Goal: Task Accomplishment & Management: Manage account settings

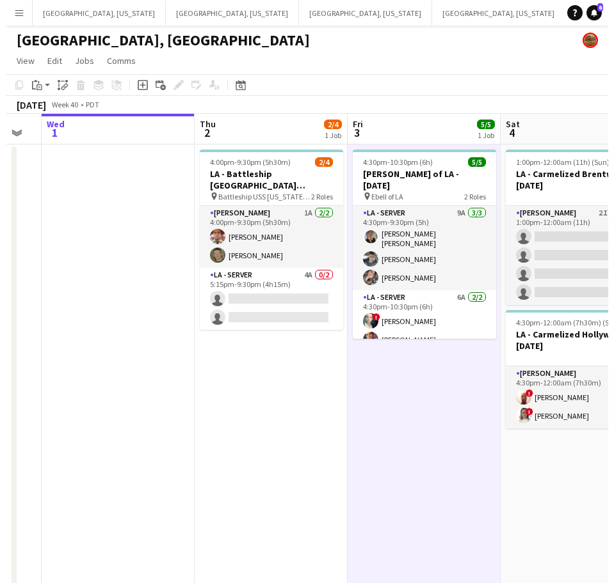
scroll to position [0, 576]
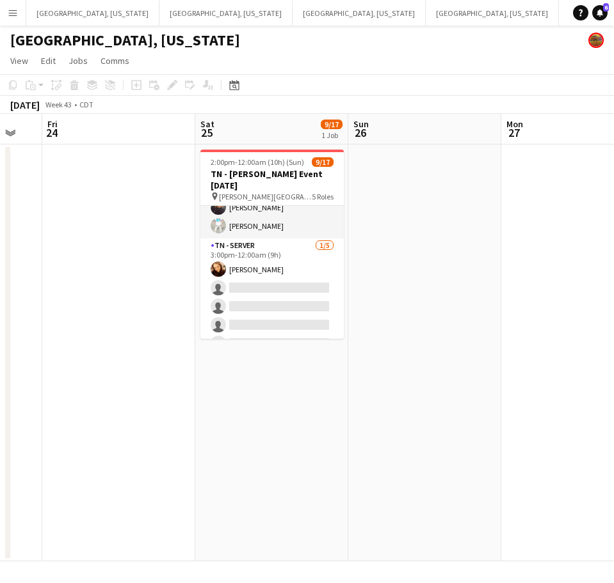
scroll to position [307, 0]
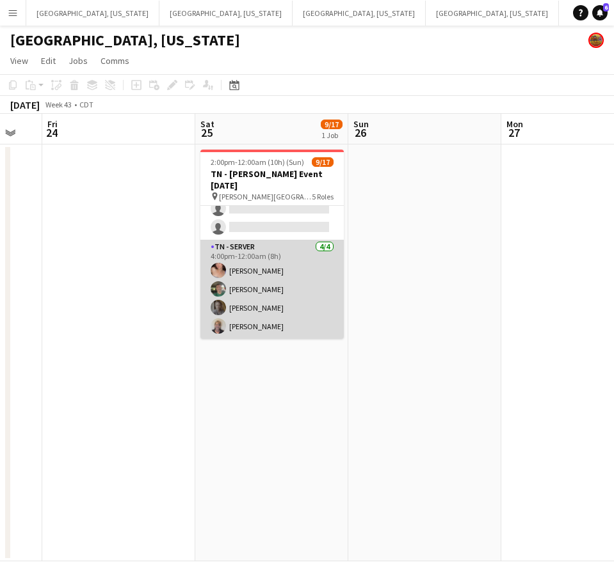
click at [266, 302] on app-card-role "TN - Server [DATE] 4:00pm-12:00am (8h) [PERSON_NAME] [PERSON_NAME] [PERSON_NAME…" at bounding box center [271, 289] width 143 height 99
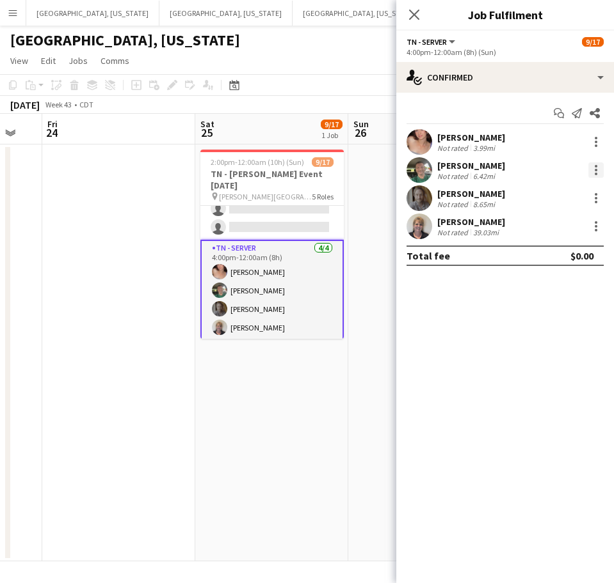
click at [592, 177] on div at bounding box center [595, 170] width 15 height 15
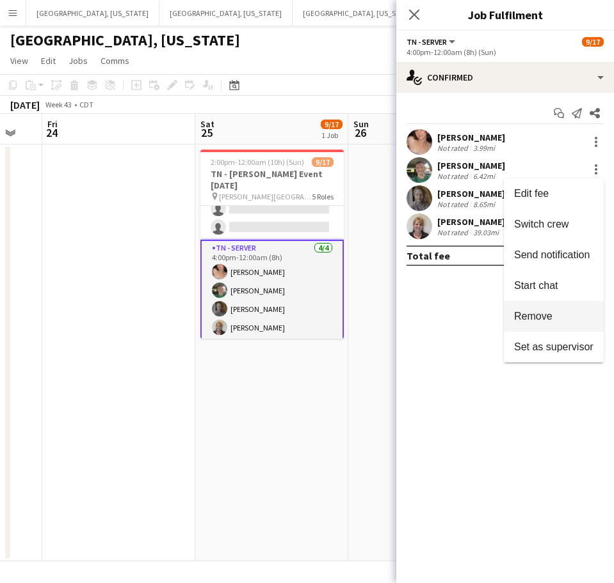
click at [538, 315] on span "Remove" at bounding box center [533, 316] width 38 height 11
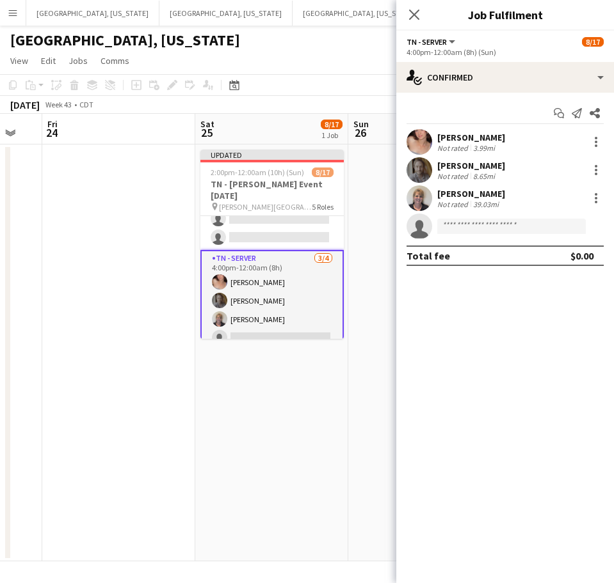
click at [335, 61] on app-page-menu "View Day view expanded Day view collapsed Month view Date picker Jump to [DATE]…" at bounding box center [307, 62] width 614 height 24
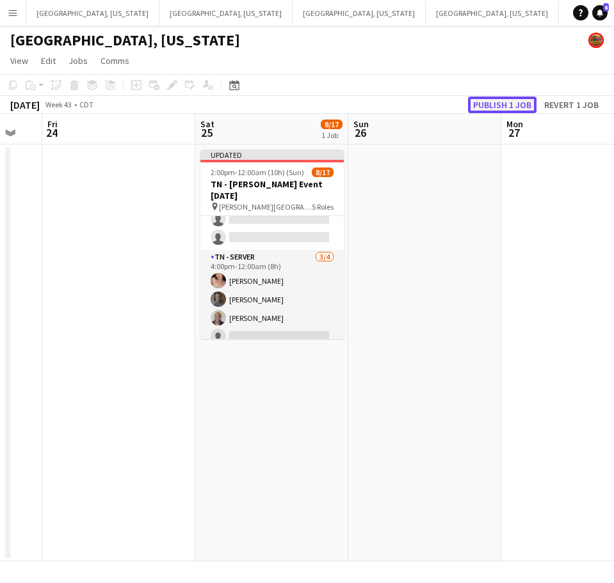
click at [492, 97] on button "Publish 1 job" at bounding box center [502, 105] width 68 height 17
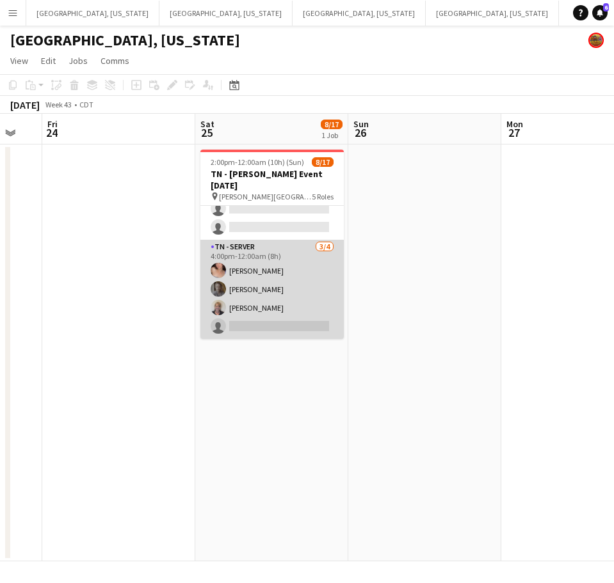
scroll to position [0, 0]
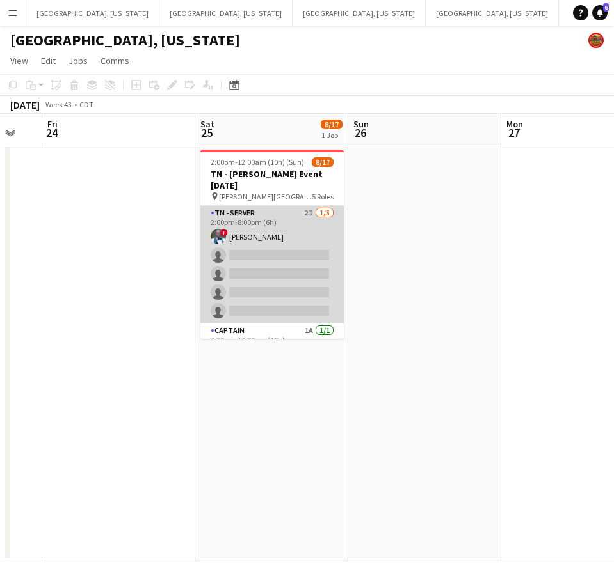
click at [253, 239] on app-card-role "TN - Server 2I [DATE] 2:00pm-8:00pm (6h) ! [PERSON_NAME] single-neutral-actions…" at bounding box center [271, 265] width 143 height 118
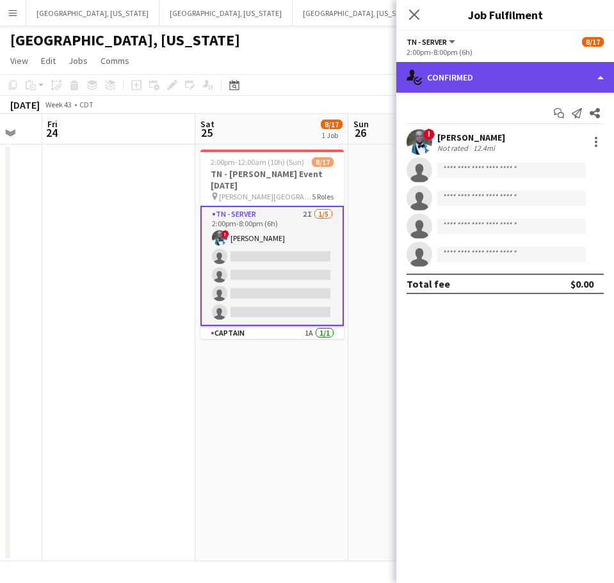
click at [460, 64] on div "single-neutral-actions-check-2 Confirmed" at bounding box center [505, 77] width 218 height 31
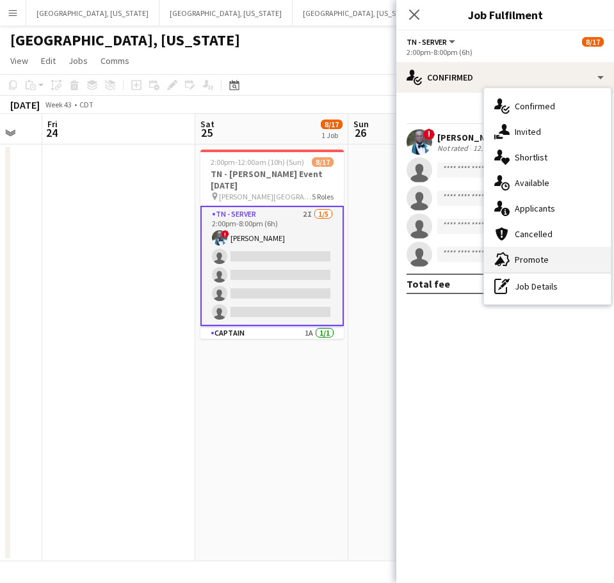
click at [529, 254] on span "Promote" at bounding box center [531, 260] width 34 height 12
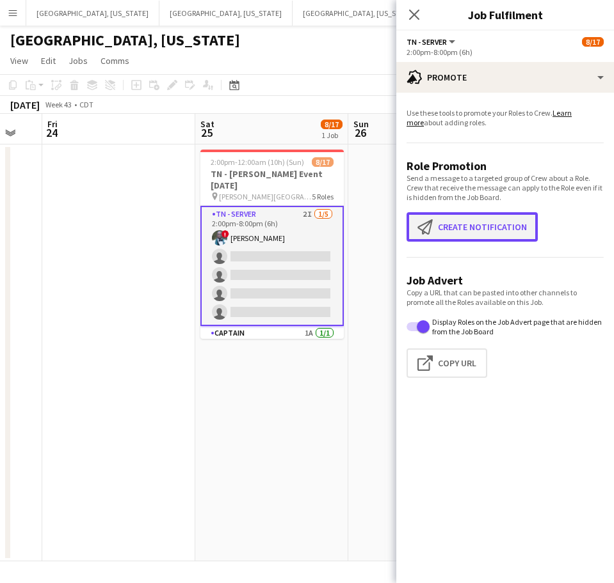
click at [502, 228] on button "Create notification Create notification" at bounding box center [471, 226] width 131 height 29
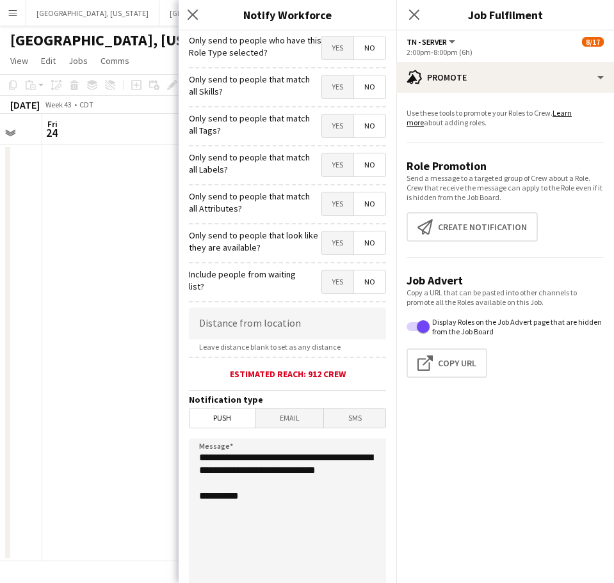
click at [331, 52] on span "Yes" at bounding box center [337, 47] width 31 height 23
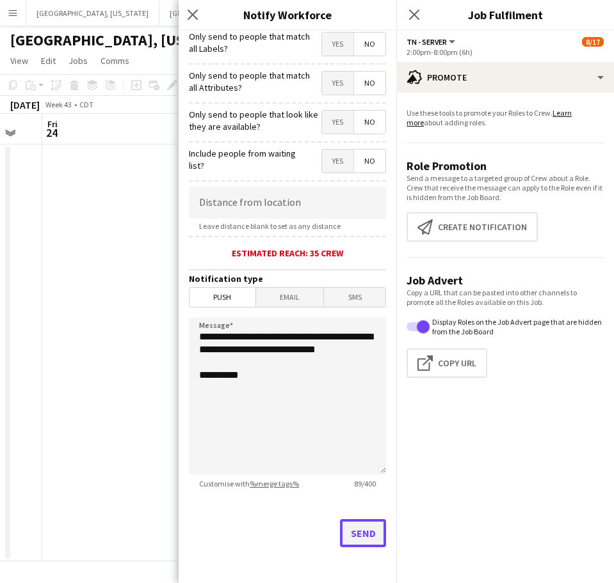
click at [345, 546] on button "Send" at bounding box center [363, 533] width 46 height 28
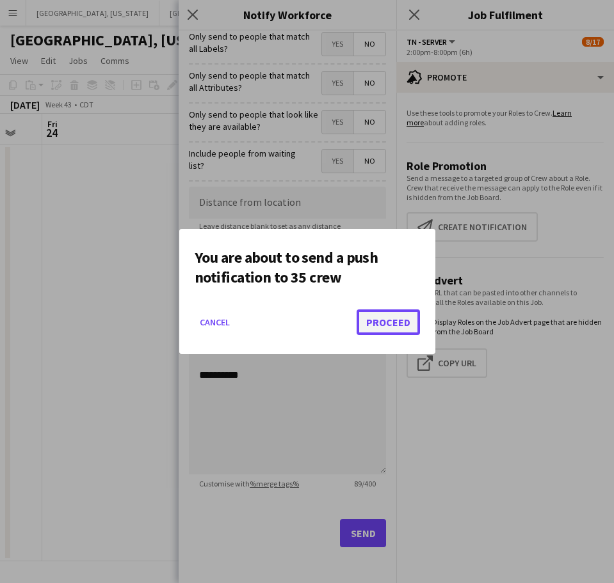
click at [384, 317] on button "Proceed" at bounding box center [387, 323] width 63 height 26
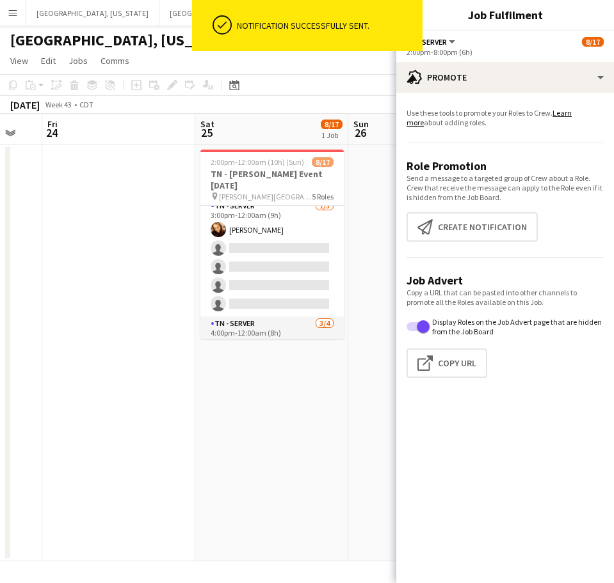
click at [245, 235] on app-card-role "TN - Server [DATE] 3:00pm-12:00am (9h) [PERSON_NAME] single-neutral-actions sin…" at bounding box center [271, 258] width 143 height 118
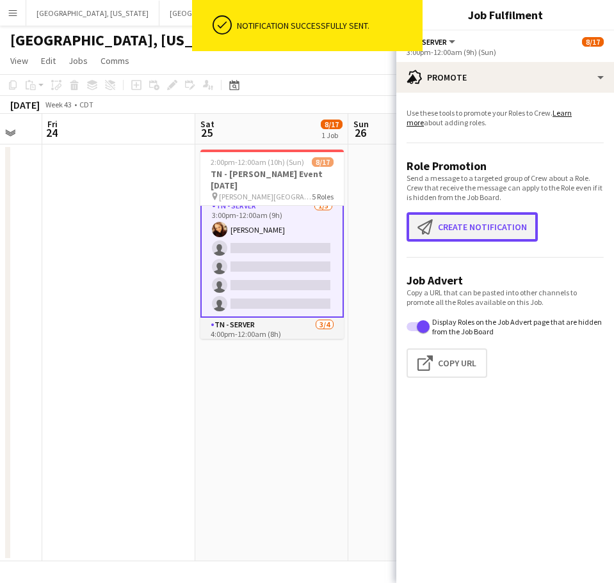
click at [478, 220] on button "Create notification Create notification" at bounding box center [471, 226] width 131 height 29
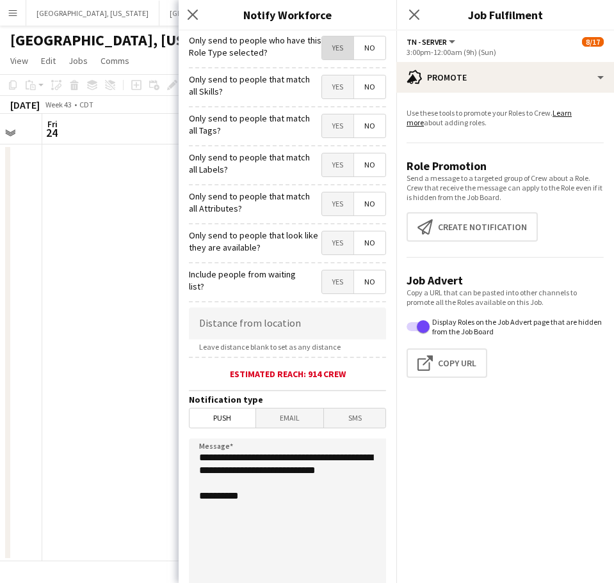
click at [322, 45] on span "Yes" at bounding box center [337, 47] width 31 height 23
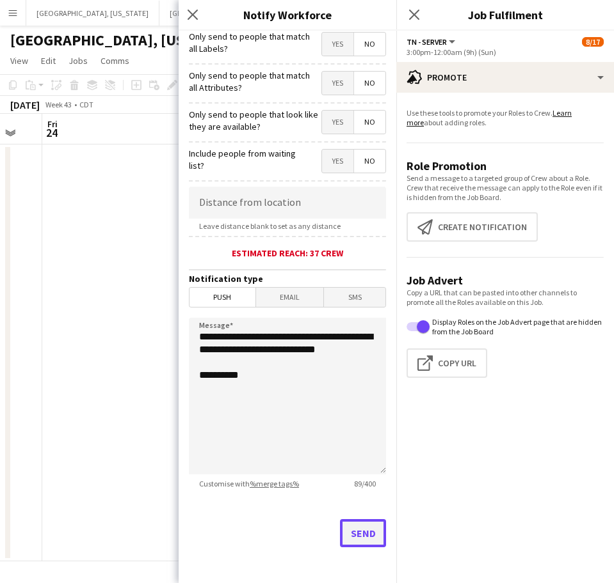
click at [349, 532] on button "Send" at bounding box center [363, 533] width 46 height 28
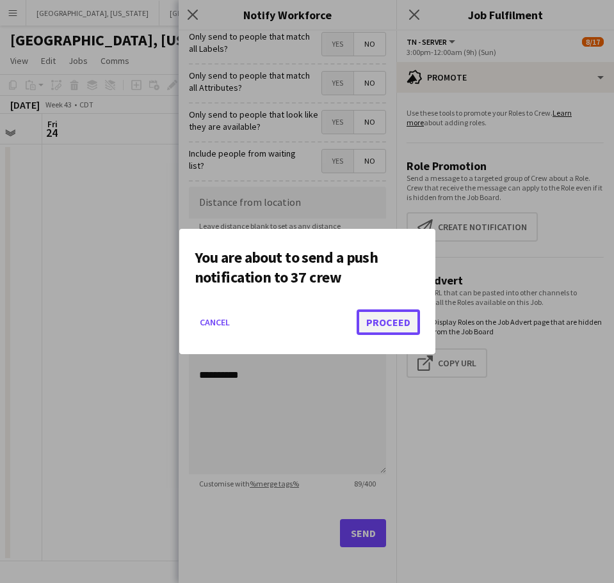
click at [396, 320] on button "Proceed" at bounding box center [387, 323] width 63 height 26
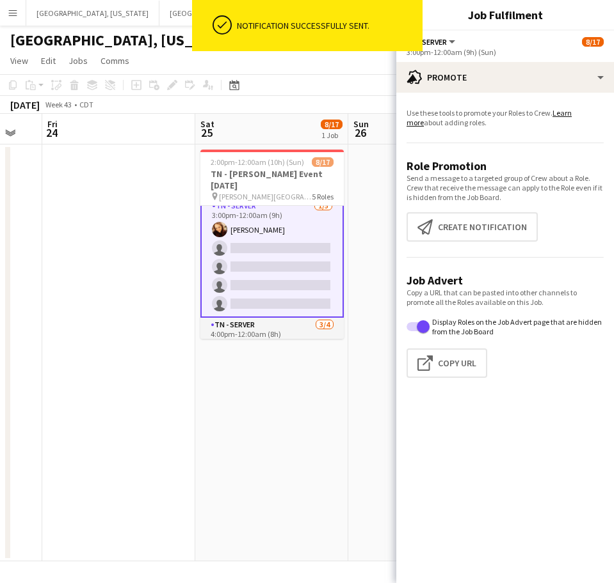
scroll to position [310, 0]
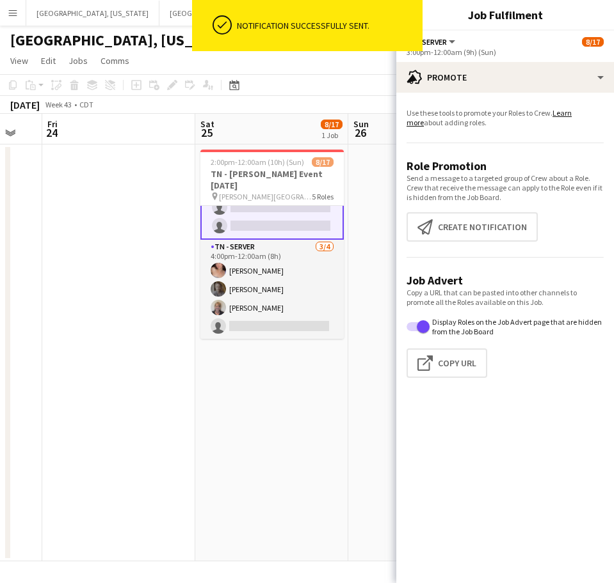
click at [269, 312] on app-card-role "TN - Server [DATE] 4:00pm-12:00am (8h) [PERSON_NAME] [PERSON_NAME] [PERSON_NAME…" at bounding box center [271, 289] width 143 height 99
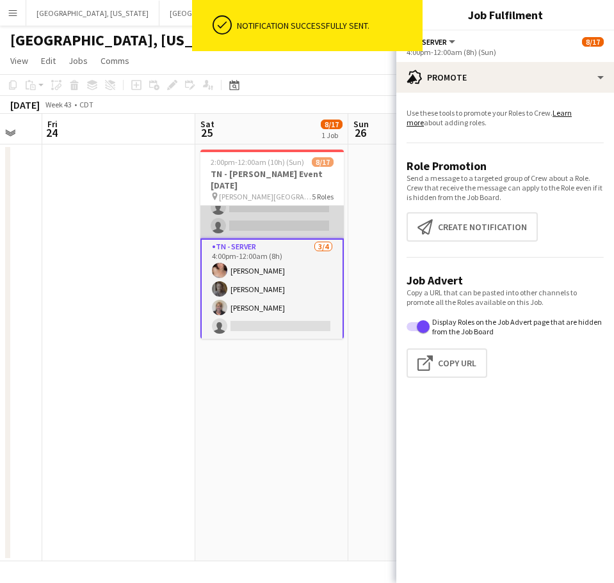
click at [269, 312] on app-card-role "TN - Server [DATE] 4:00pm-12:00am (8h) [PERSON_NAME] [PERSON_NAME] [PERSON_NAME…" at bounding box center [271, 290] width 143 height 102
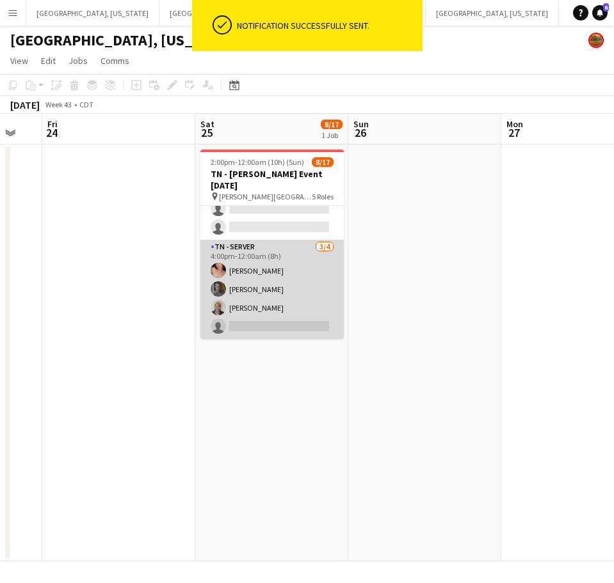
click at [274, 306] on app-card-role "TN - Server [DATE] 4:00pm-12:00am (8h) [PERSON_NAME] [PERSON_NAME] [PERSON_NAME…" at bounding box center [271, 289] width 143 height 99
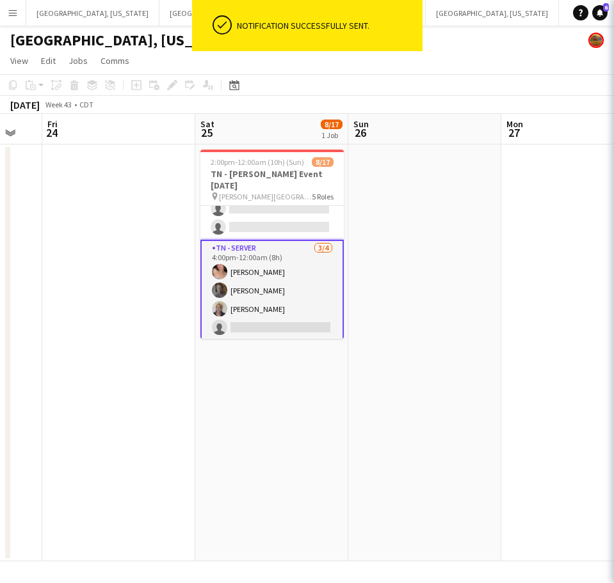
scroll to position [308, 0]
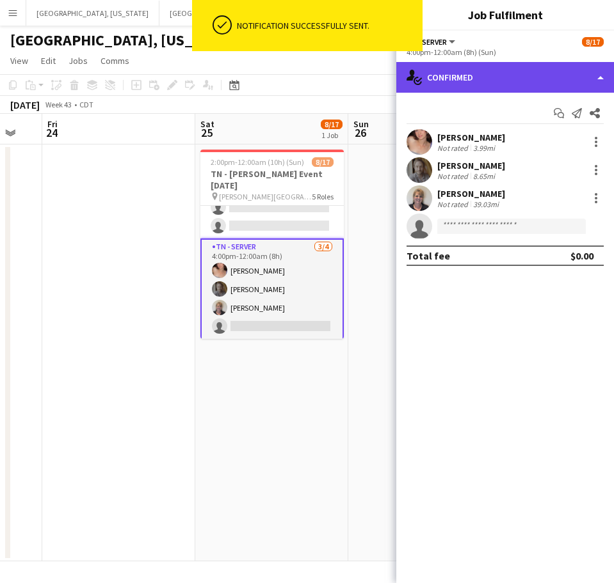
click at [507, 83] on div "single-neutral-actions-check-2 Confirmed" at bounding box center [505, 77] width 218 height 31
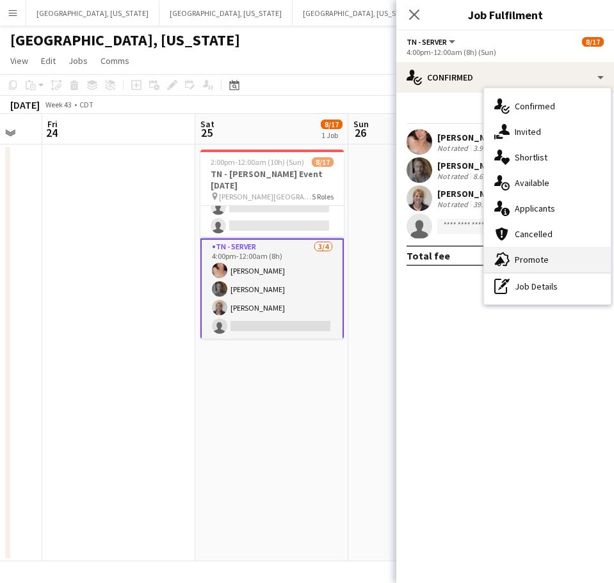
click at [514, 258] on span "Promote" at bounding box center [531, 260] width 34 height 12
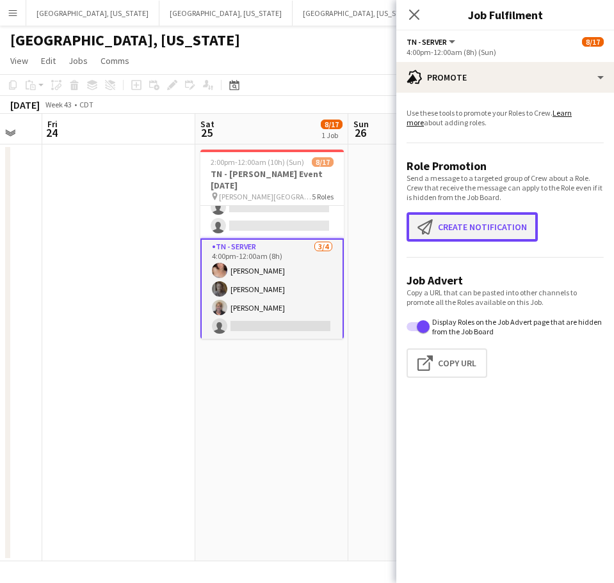
click at [473, 227] on button "Create notification Create notification" at bounding box center [471, 226] width 131 height 29
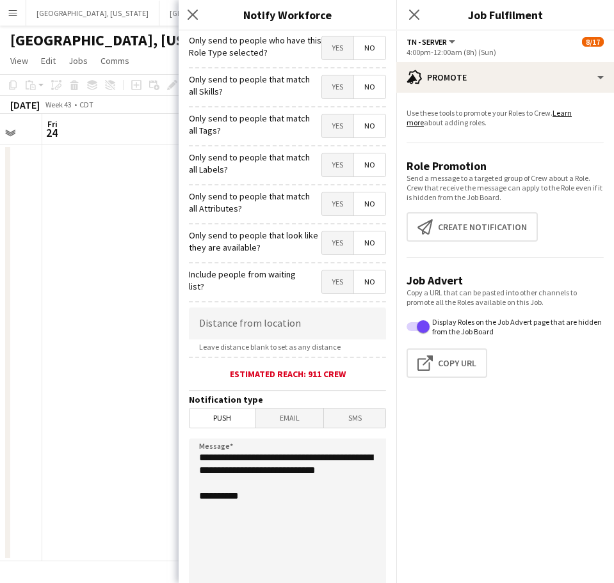
click at [324, 52] on span "Yes" at bounding box center [337, 47] width 31 height 23
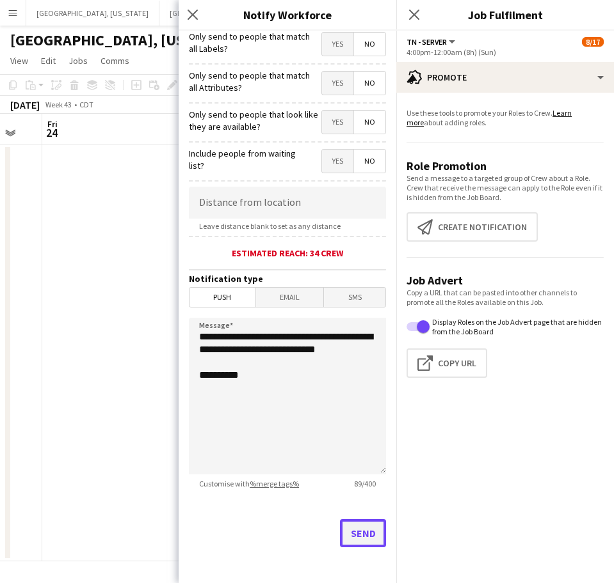
click at [340, 534] on button "Send" at bounding box center [363, 533] width 46 height 28
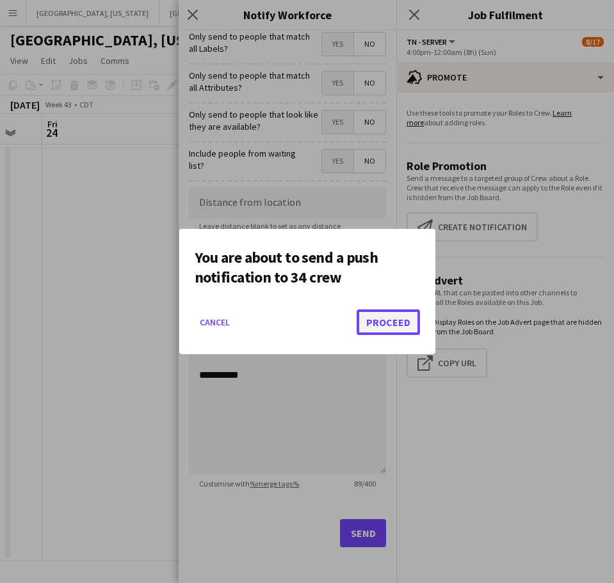
click at [402, 319] on button "Proceed" at bounding box center [387, 323] width 63 height 26
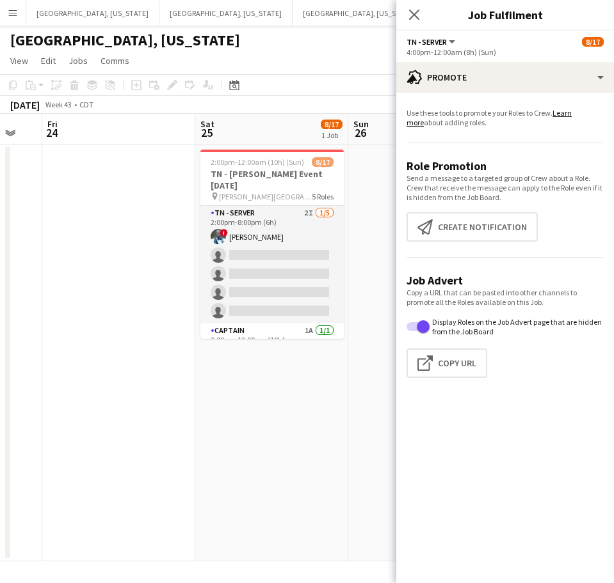
scroll to position [163, 0]
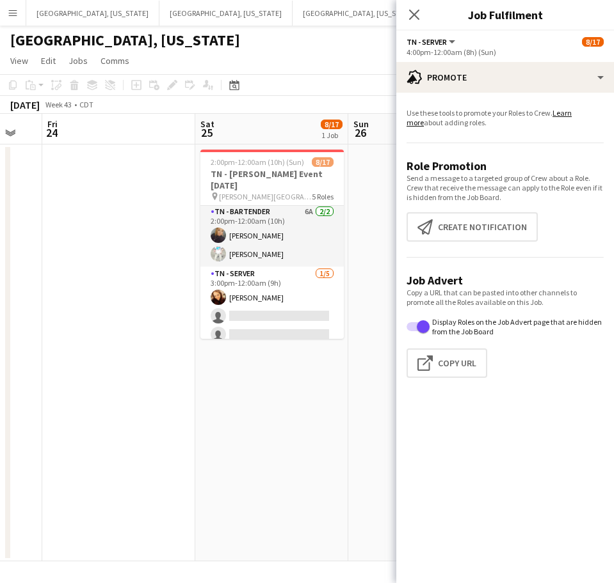
click at [283, 40] on div "[GEOGRAPHIC_DATA], [US_STATE]" at bounding box center [307, 38] width 614 height 24
